Goal: Task Accomplishment & Management: Manage account settings

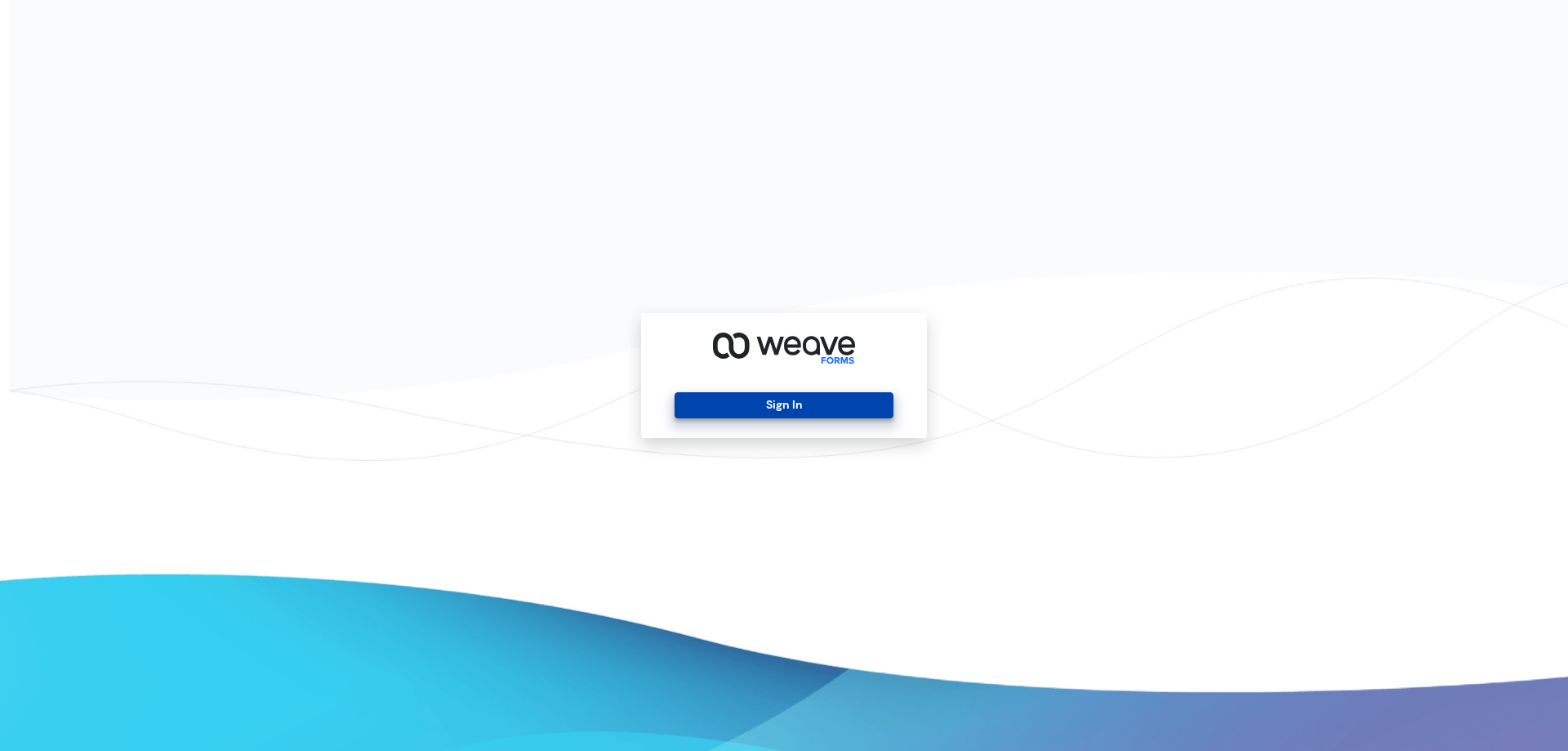
click at [784, 414] on button "Sign In" at bounding box center [784, 405] width 218 height 26
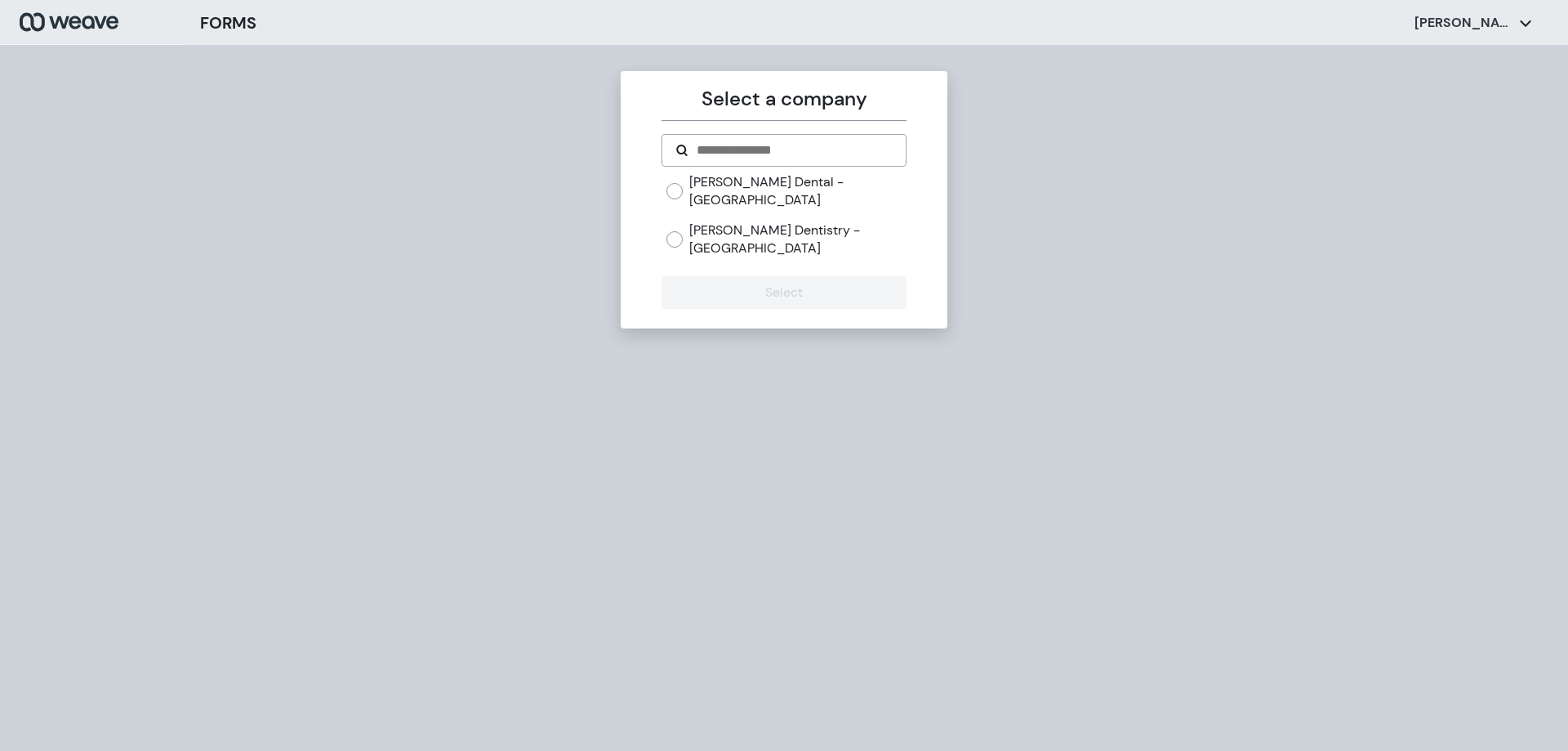
click at [727, 221] on label "[PERSON_NAME] Dentistry - [GEOGRAPHIC_DATA]" at bounding box center [798, 239] width 216 height 35
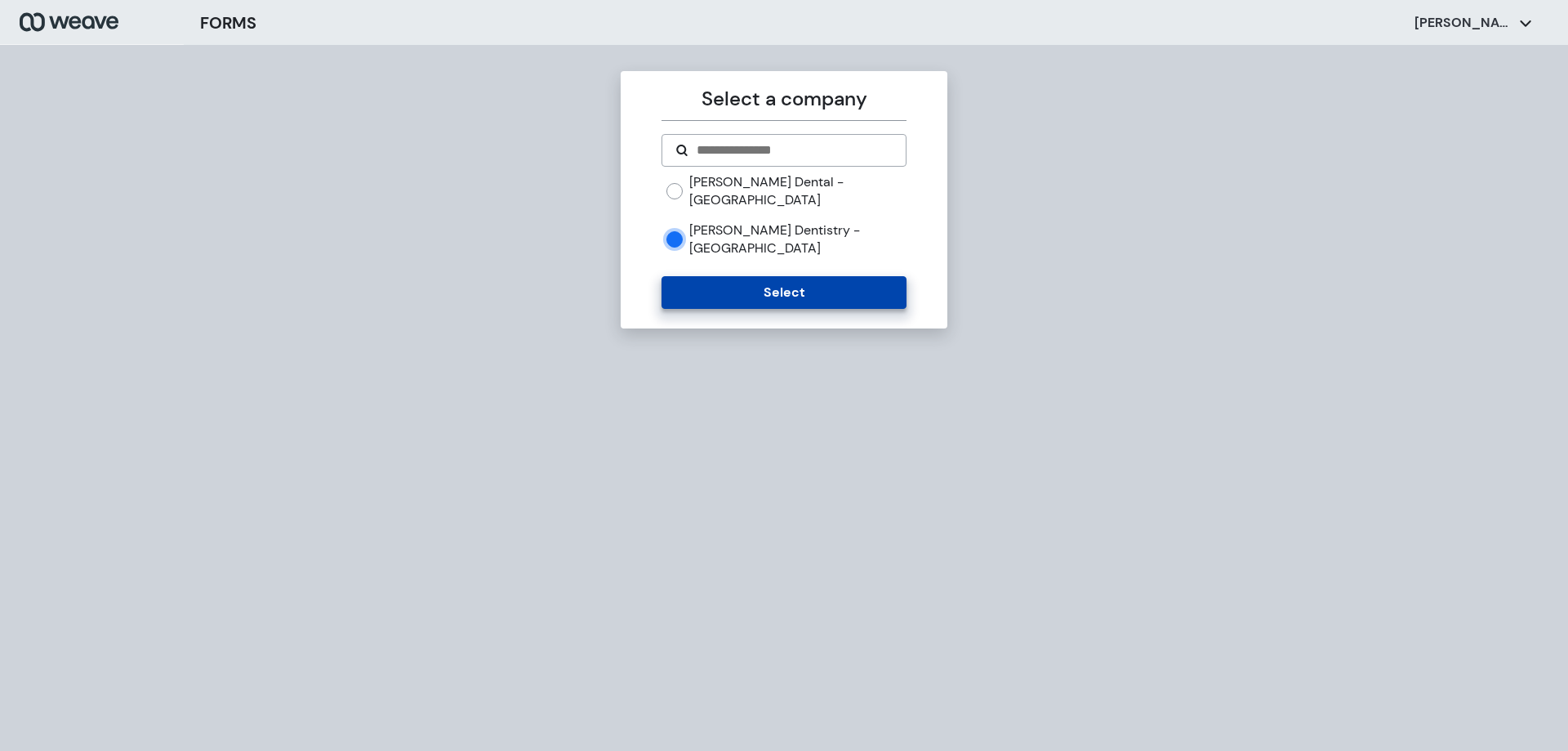
click at [738, 277] on button "Select" at bounding box center [784, 292] width 244 height 32
